Goal: Find specific page/section

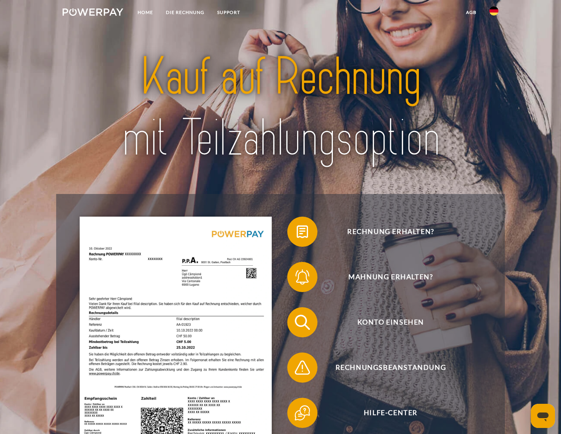
click at [489, 13] on link at bounding box center [494, 13] width 22 height 15
click at [492, 33] on img at bounding box center [493, 35] width 9 height 9
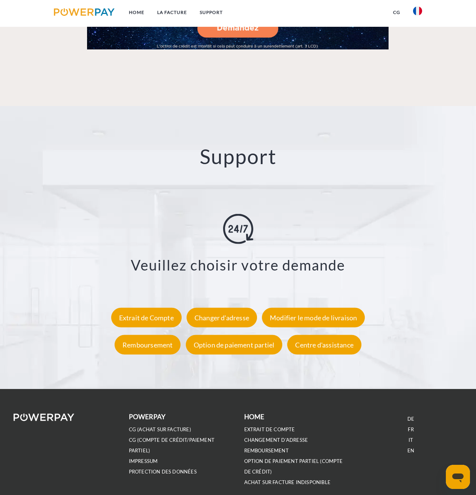
scroll to position [1169, 0]
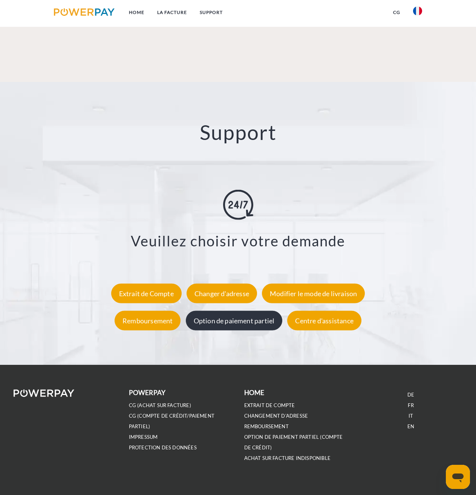
click at [255, 327] on div "Option de paiement partiel" at bounding box center [234, 320] width 97 height 20
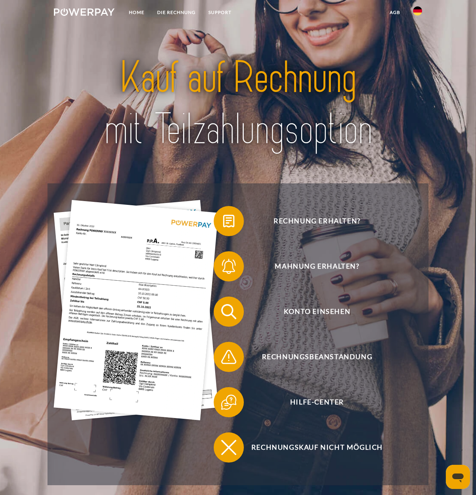
click at [419, 12] on img at bounding box center [417, 10] width 9 height 9
click at [422, 35] on link at bounding box center [418, 35] width 22 height 19
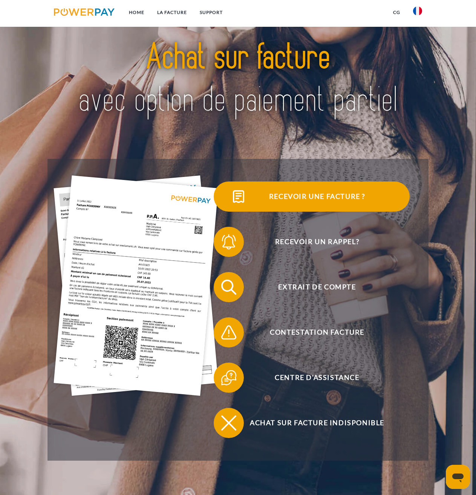
scroll to position [38, 0]
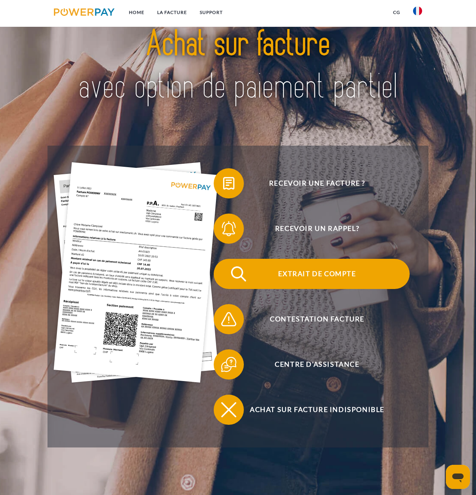
click at [320, 275] on span "Extrait de compte" at bounding box center [317, 274] width 185 height 30
